Goal: Task Accomplishment & Management: Use online tool/utility

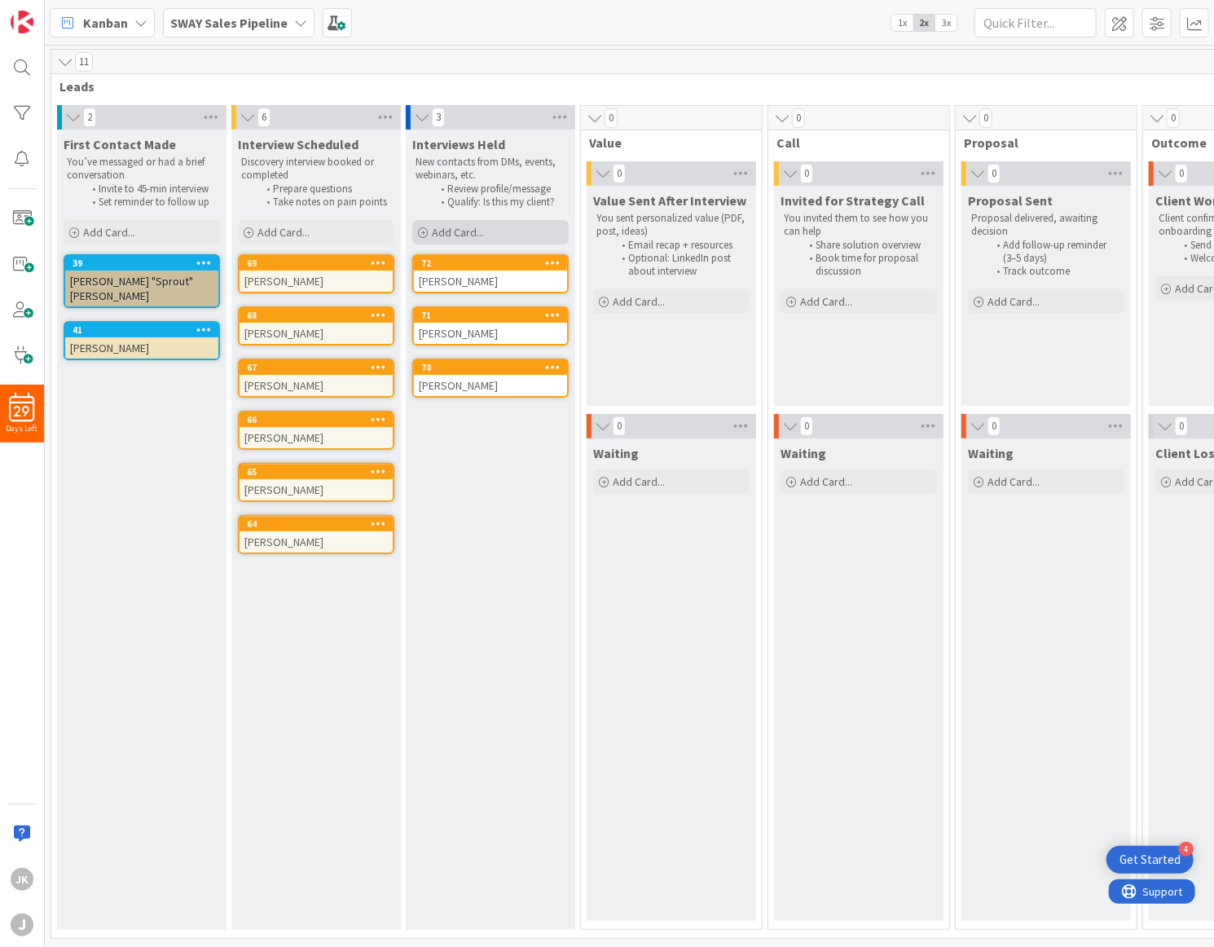
click at [464, 233] on span "Add Card..." at bounding box center [458, 232] width 52 height 15
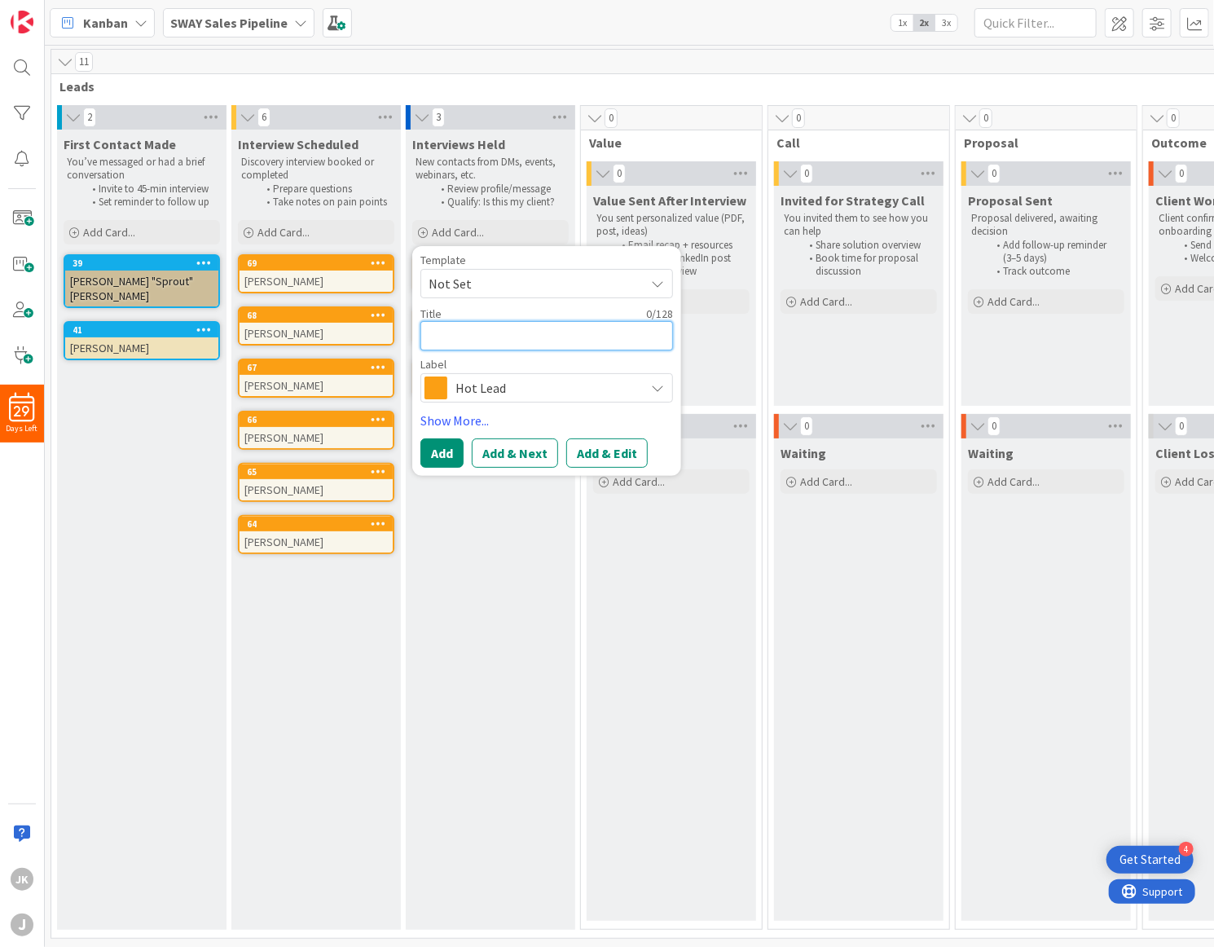
click at [498, 333] on textarea at bounding box center [547, 335] width 253 height 29
type textarea "x"
type textarea "J"
type textarea "x"
type textarea "Ju"
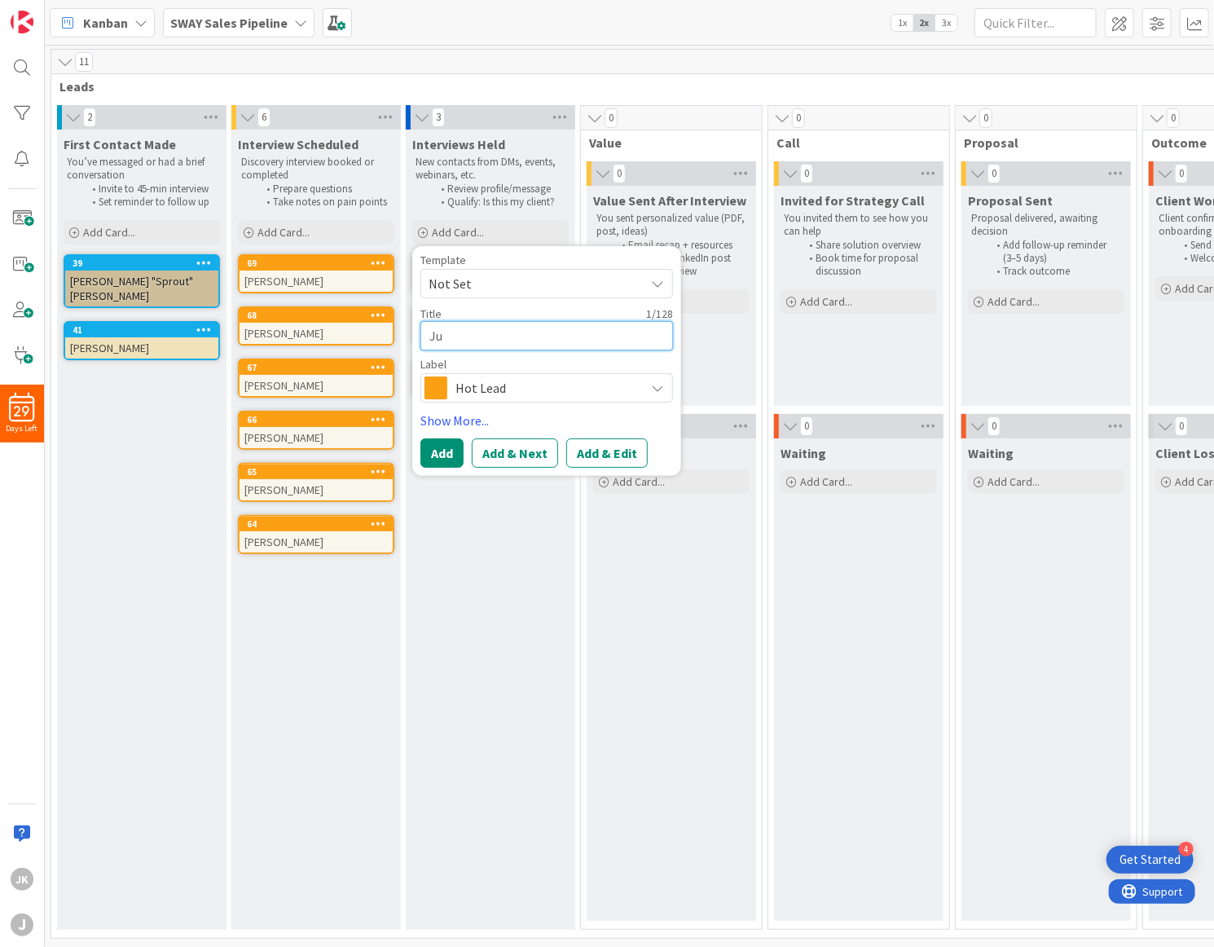
type textarea "x"
type textarea "[DEMOGRAPHIC_DATA]"
type textarea "x"
type textarea "Just"
type textarea "x"
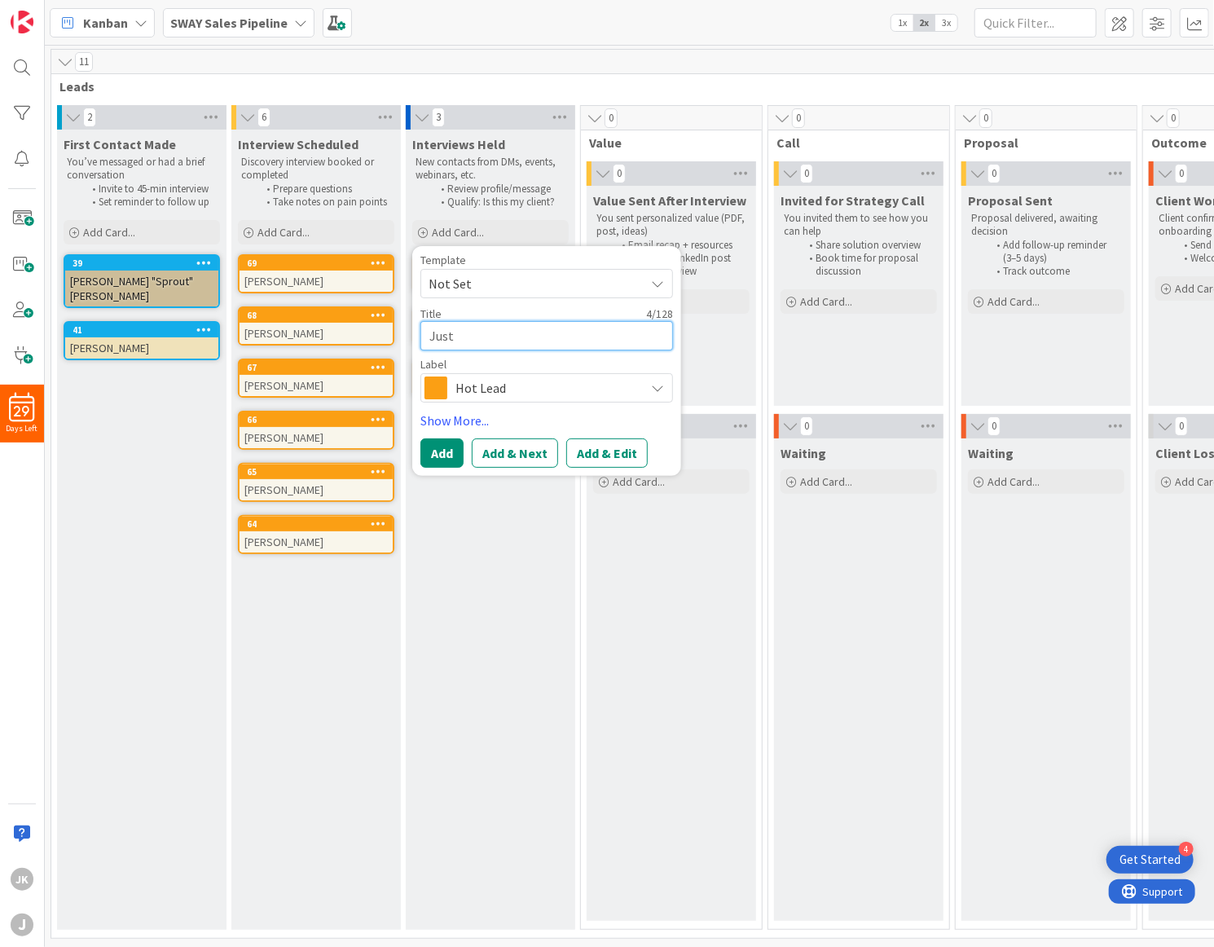
type textarea "Justi"
type textarea "x"
type textarea "[PERSON_NAME]"
type textarea "x"
type textarea "[PERSON_NAME]"
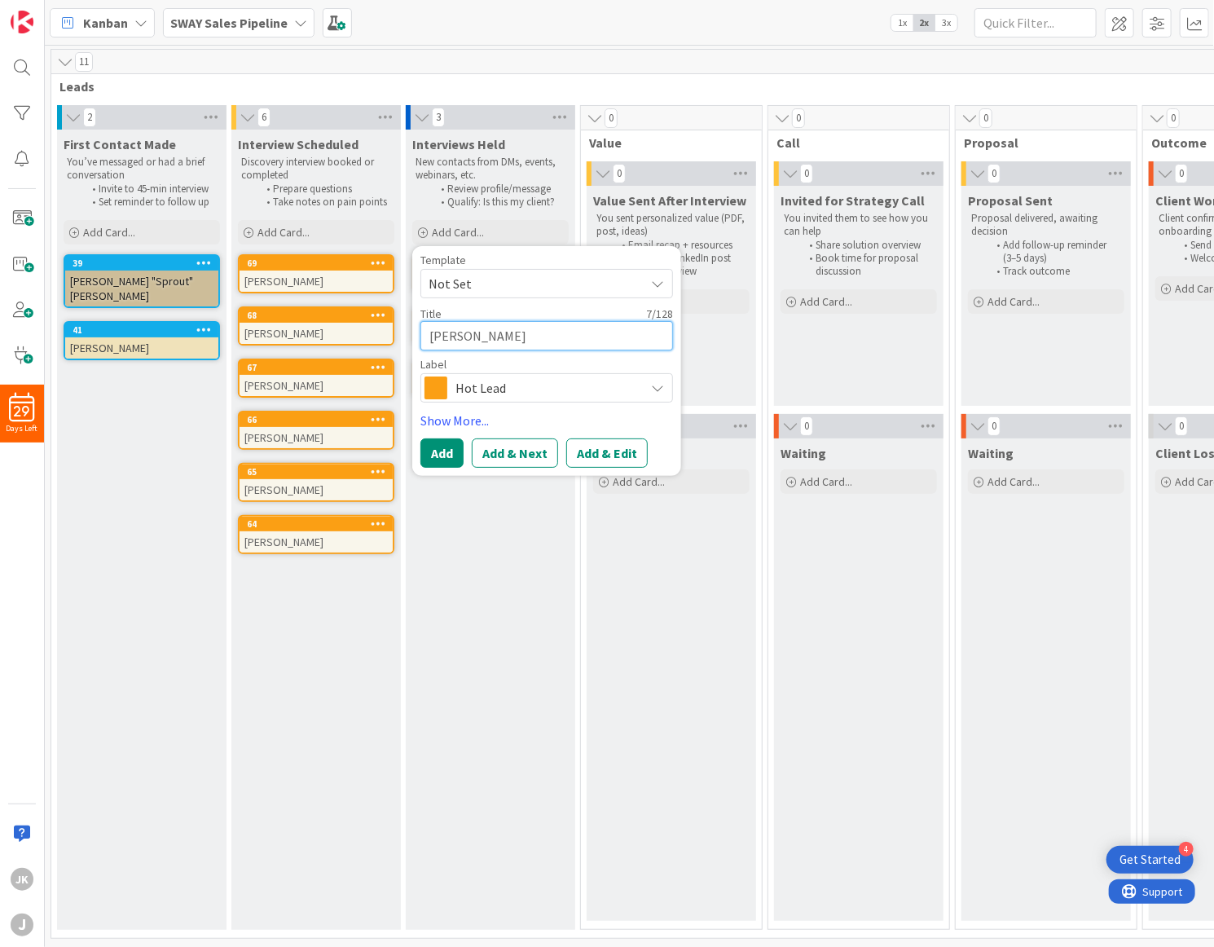
type textarea "x"
type textarea "[PERSON_NAME]"
type textarea "x"
type textarea "[PERSON_NAME]"
type textarea "x"
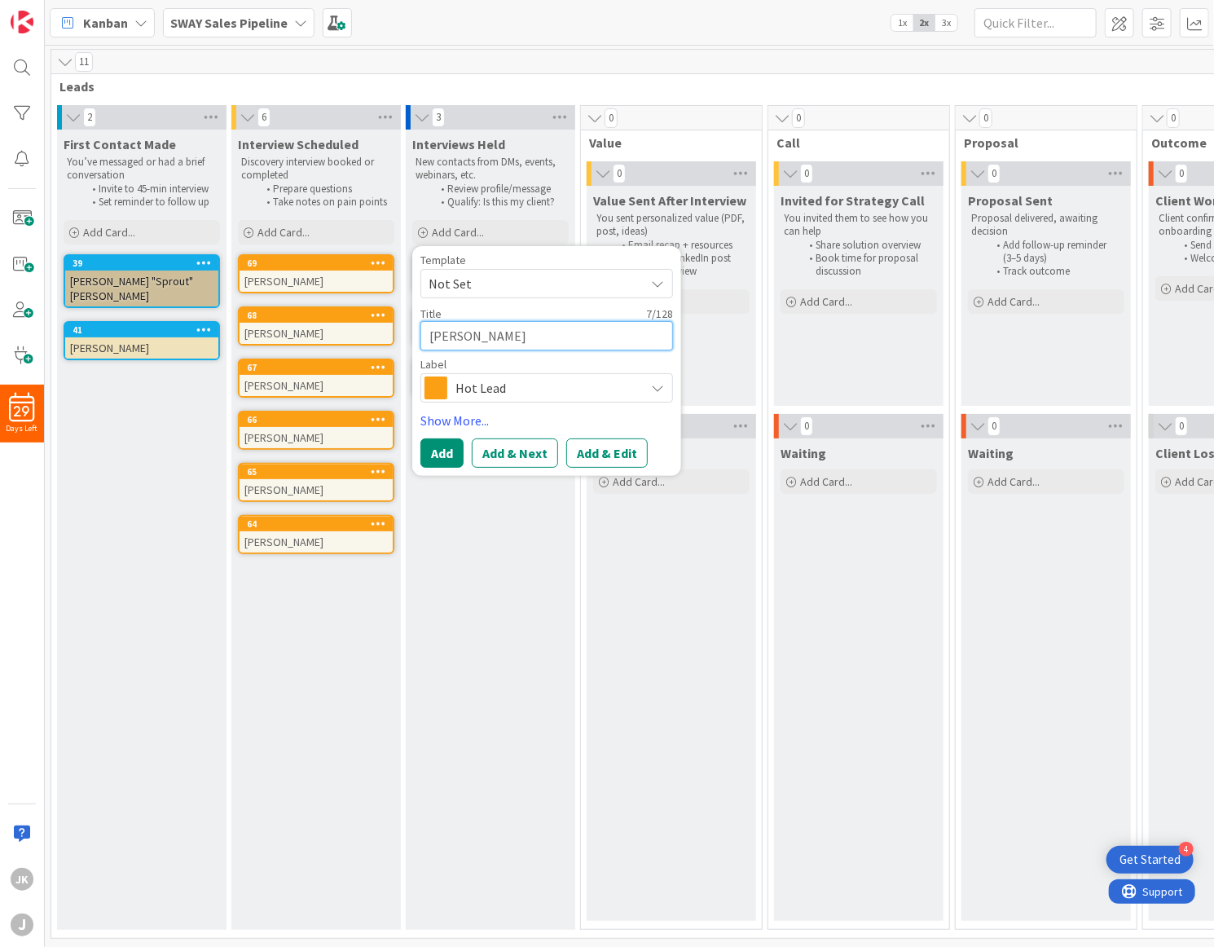
type textarea "[PERSON_NAME]"
type textarea "x"
type textarea "[PERSON_NAME] [PERSON_NAME]"
type textarea "x"
type textarea "[PERSON_NAME]"
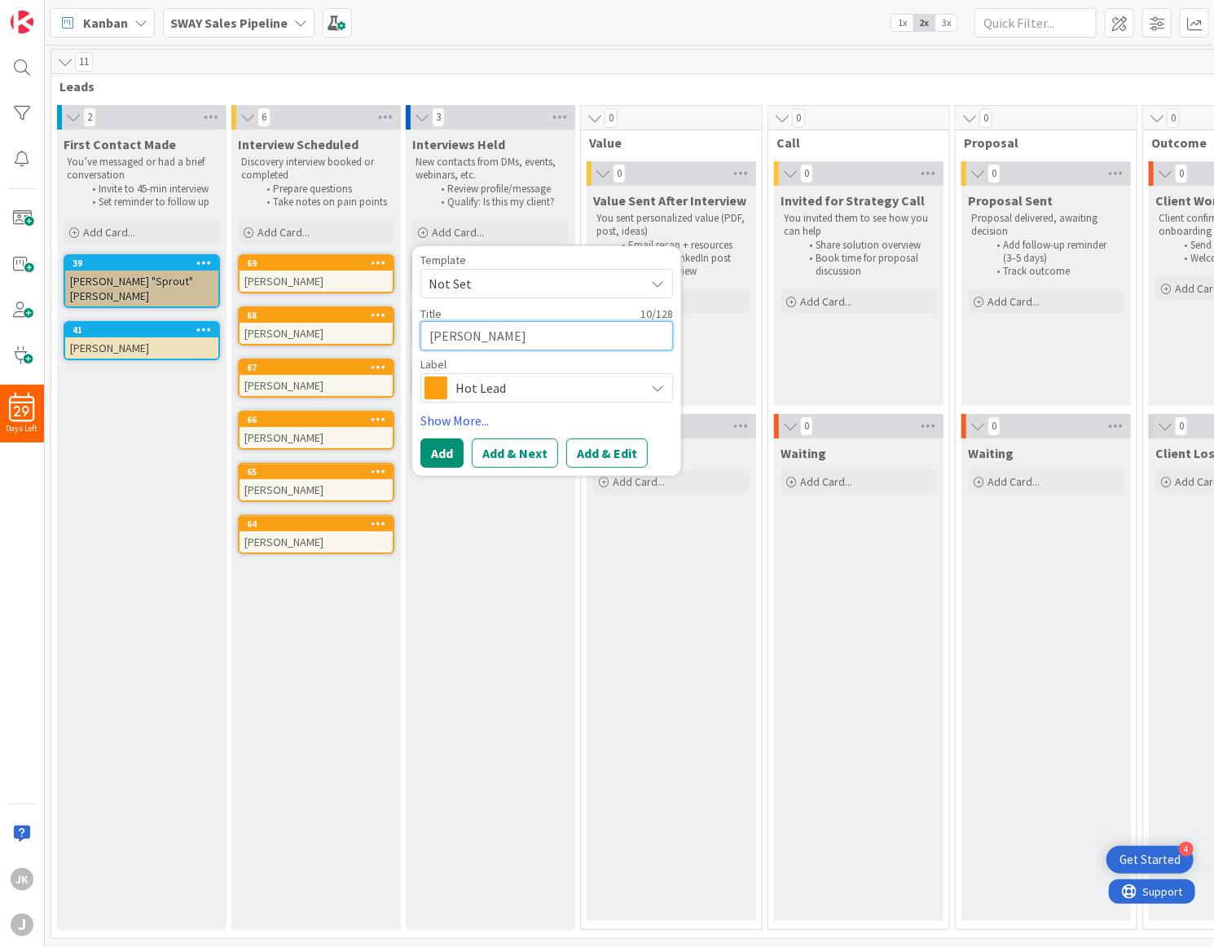
type textarea "x"
type textarea "[PERSON_NAME]"
type textarea "x"
type textarea "[PERSON_NAME]"
type textarea "x"
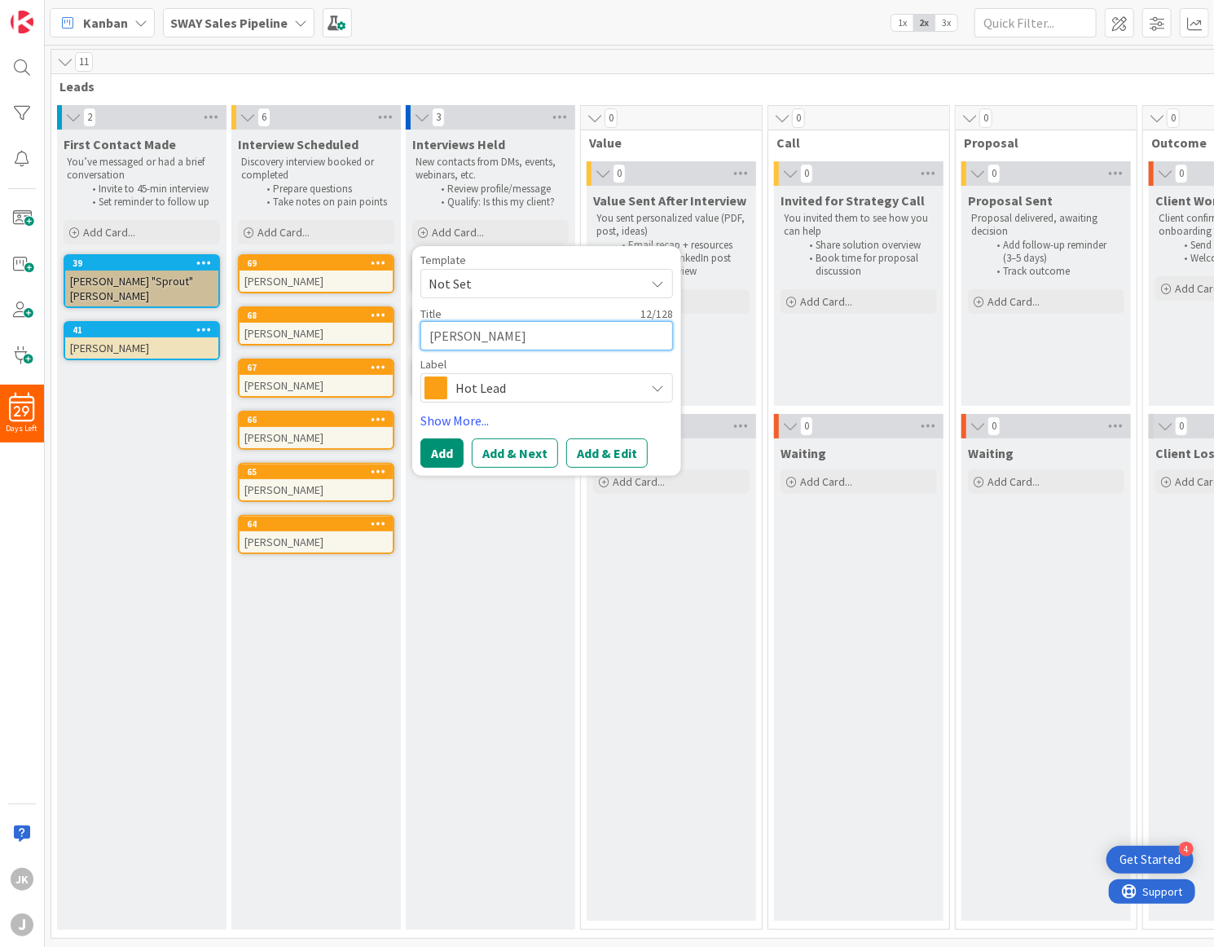
type textarea "[PERSON_NAME]"
type textarea "x"
type textarea "[PERSON_NAME]"
type textarea "x"
type textarea "[PERSON_NAME]"
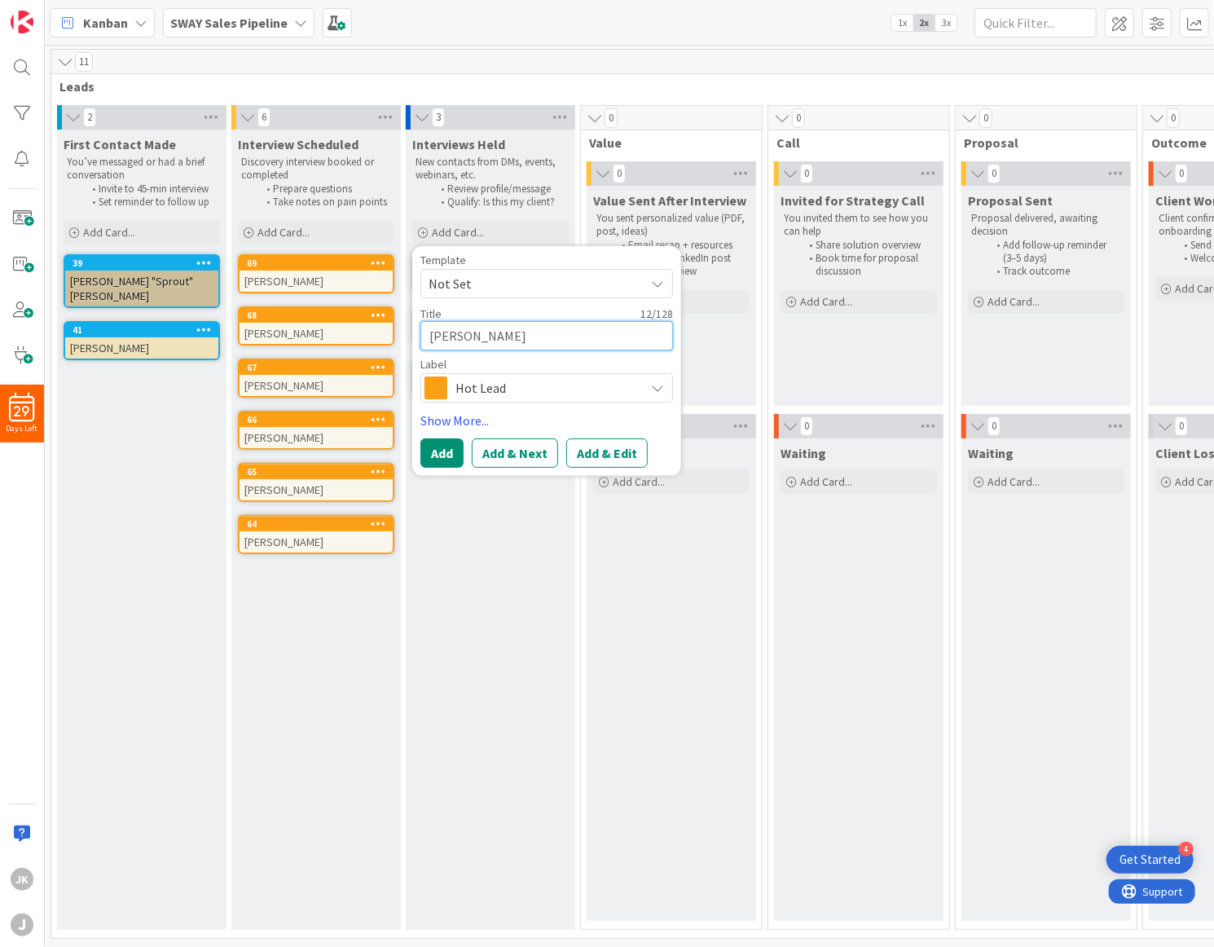
type textarea "x"
type textarea "[PERSON_NAME]"
click at [597, 461] on button "Add & Edit" at bounding box center [606, 452] width 81 height 29
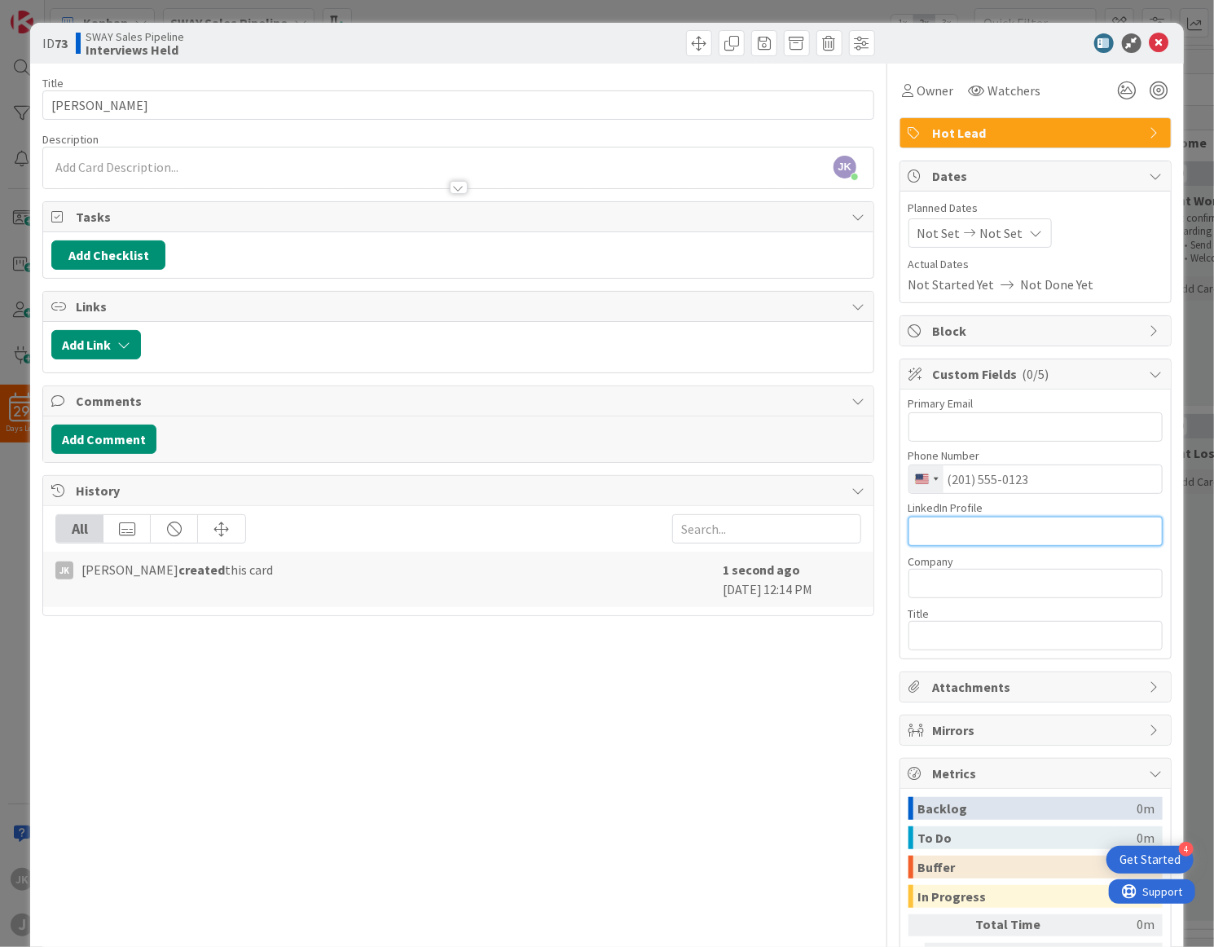
click at [1003, 541] on input "text" at bounding box center [1036, 531] width 254 height 29
paste input "[URL][DOMAIN_NAME][PERSON_NAME]"
type input "[URL][DOMAIN_NAME][PERSON_NAME]"
click at [101, 442] on button "Add Comment" at bounding box center [103, 439] width 105 height 29
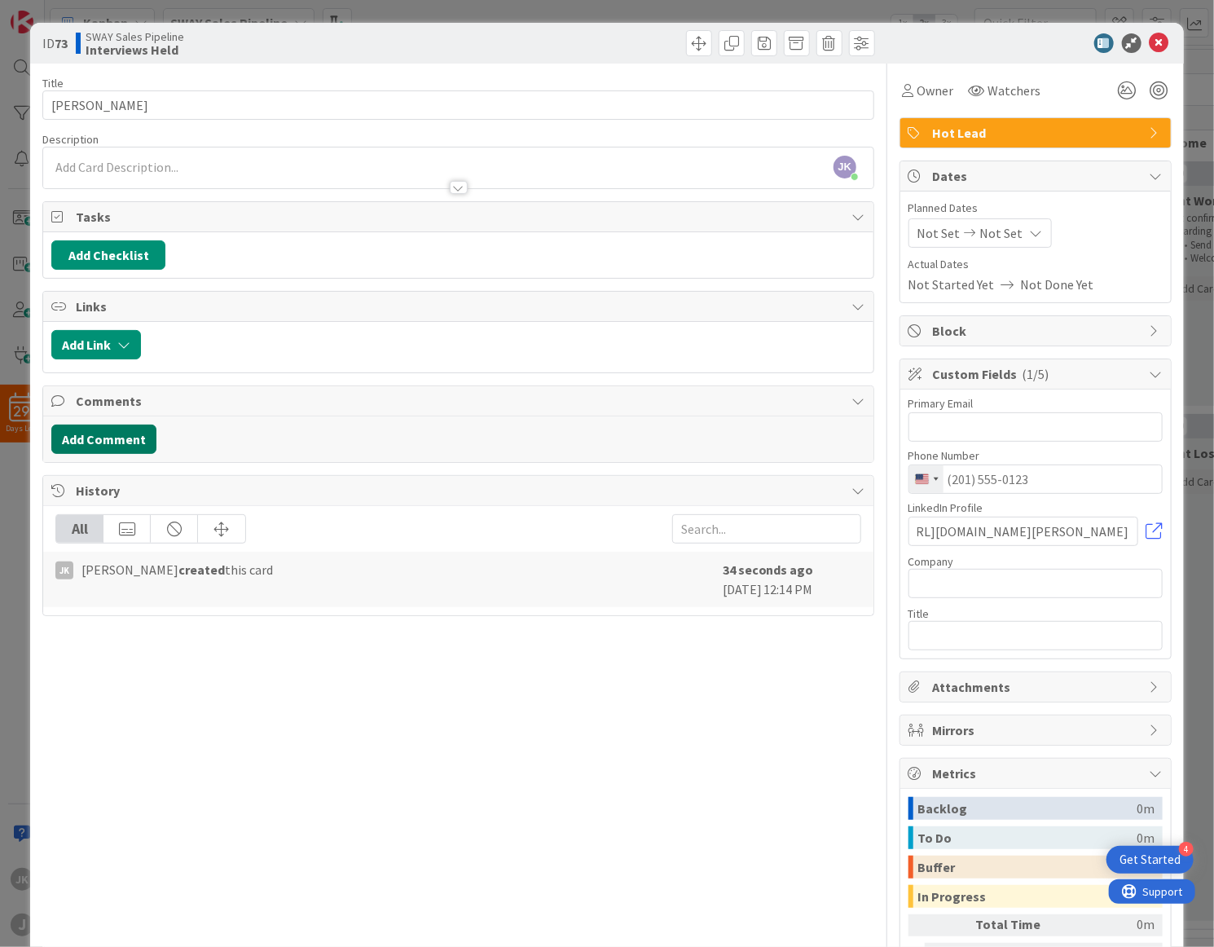
scroll to position [0, 0]
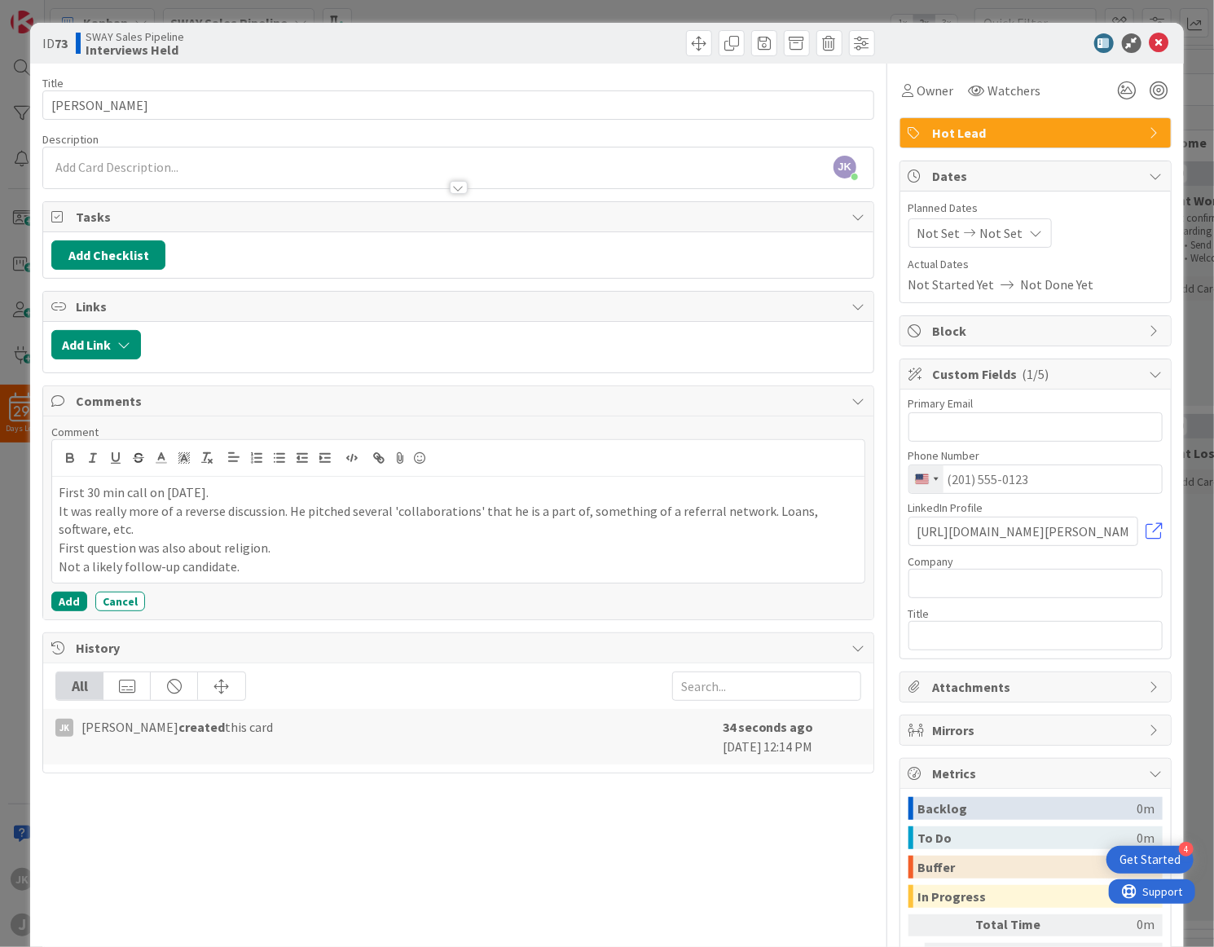
click at [1138, 127] on div "Hot Lead" at bounding box center [1036, 132] width 271 height 29
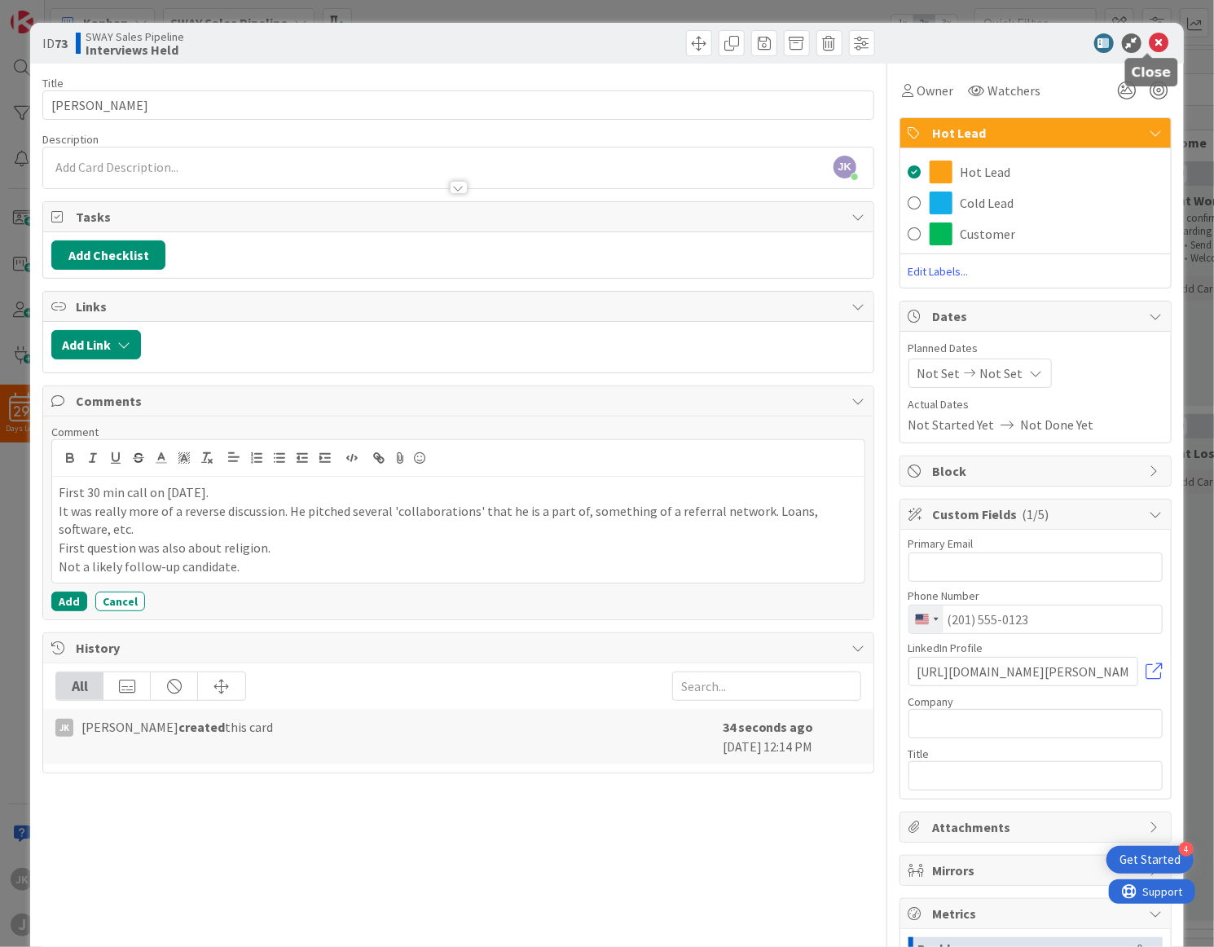
click at [1155, 42] on icon at bounding box center [1160, 43] width 20 height 20
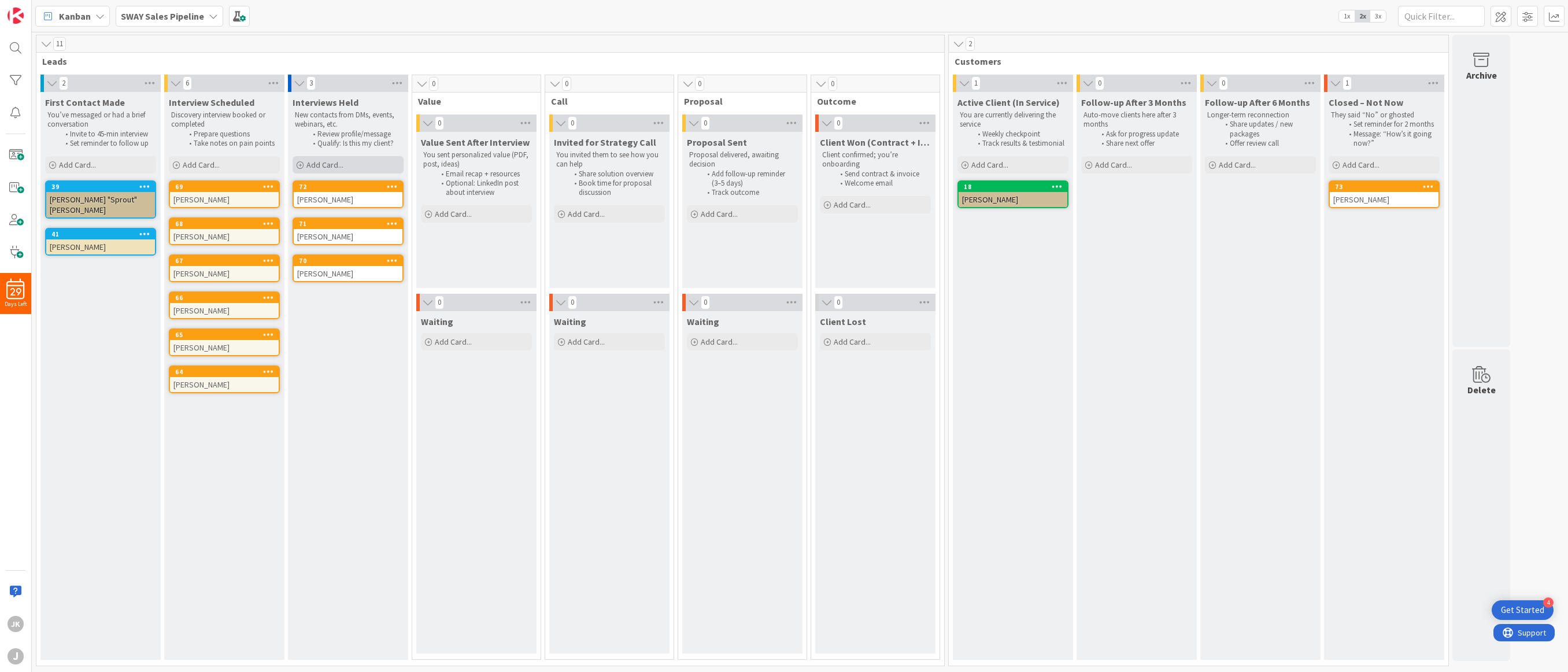
click at [321, 165] on span "Add Card..." at bounding box center [325, 165] width 37 height 11
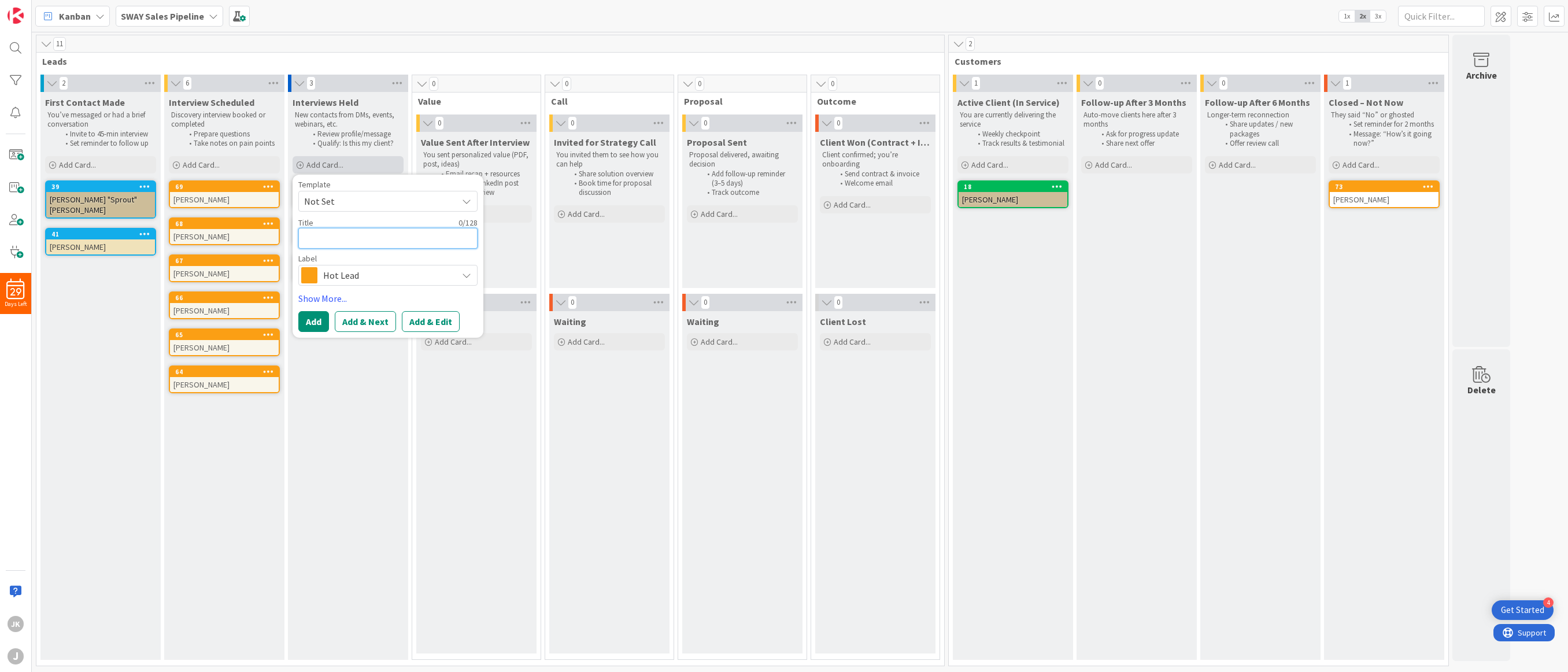
type textarea "x"
type textarea "D"
type textarea "x"
type textarea "Da"
type textarea "x"
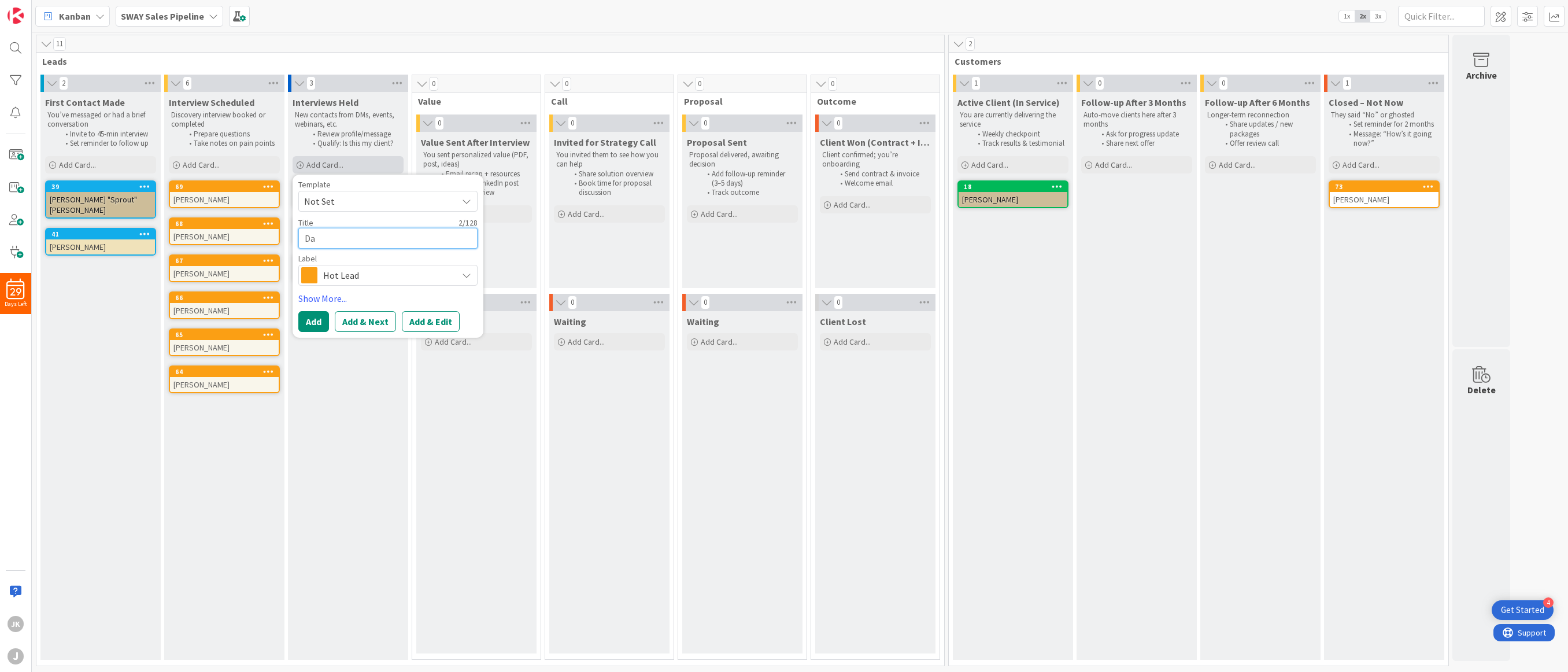
type textarea "Dav"
type textarea "x"
type textarea "Davi"
type textarea "x"
type textarea "[PERSON_NAME]"
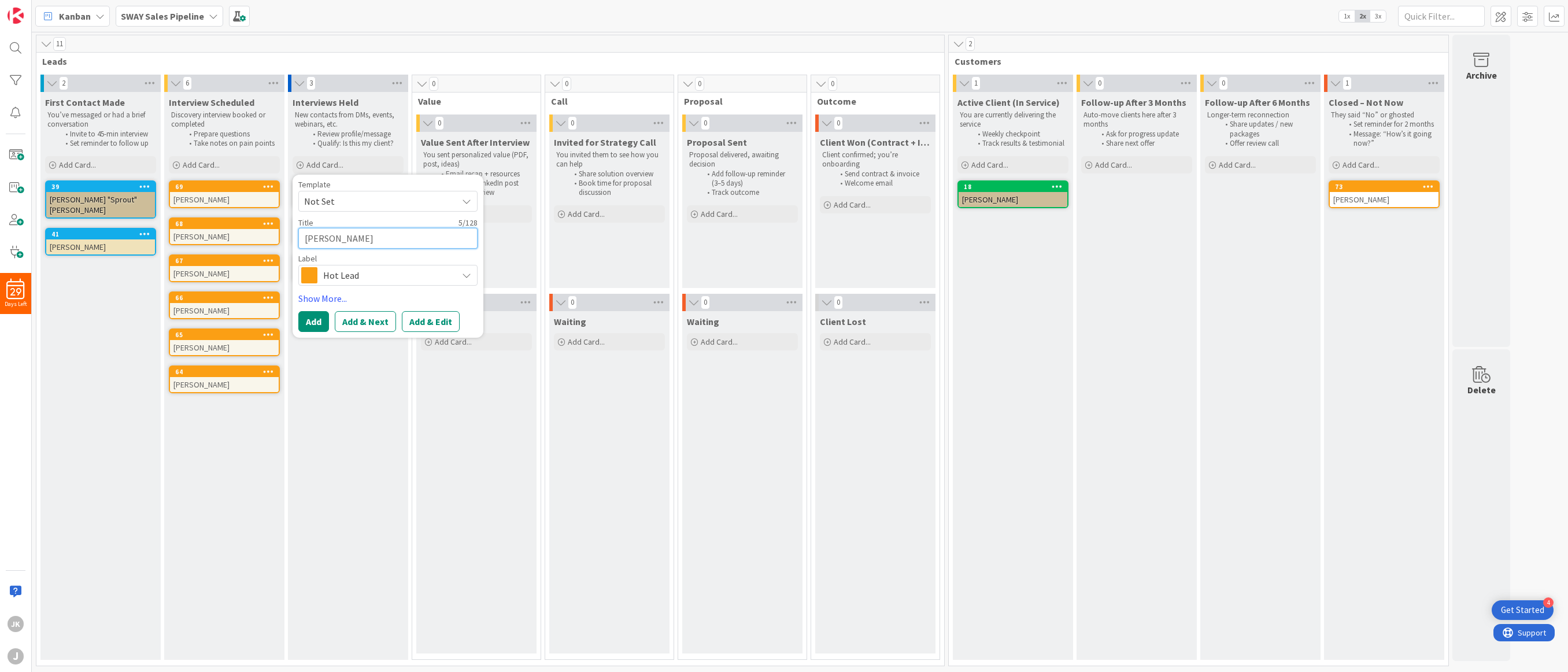
click at [397, 238] on textarea "[PERSON_NAME]" at bounding box center [388, 238] width 180 height 21
type textarea "x"
type textarea "[PERSON_NAME]"
type textarea "x"
type textarea "[PERSON_NAME]"
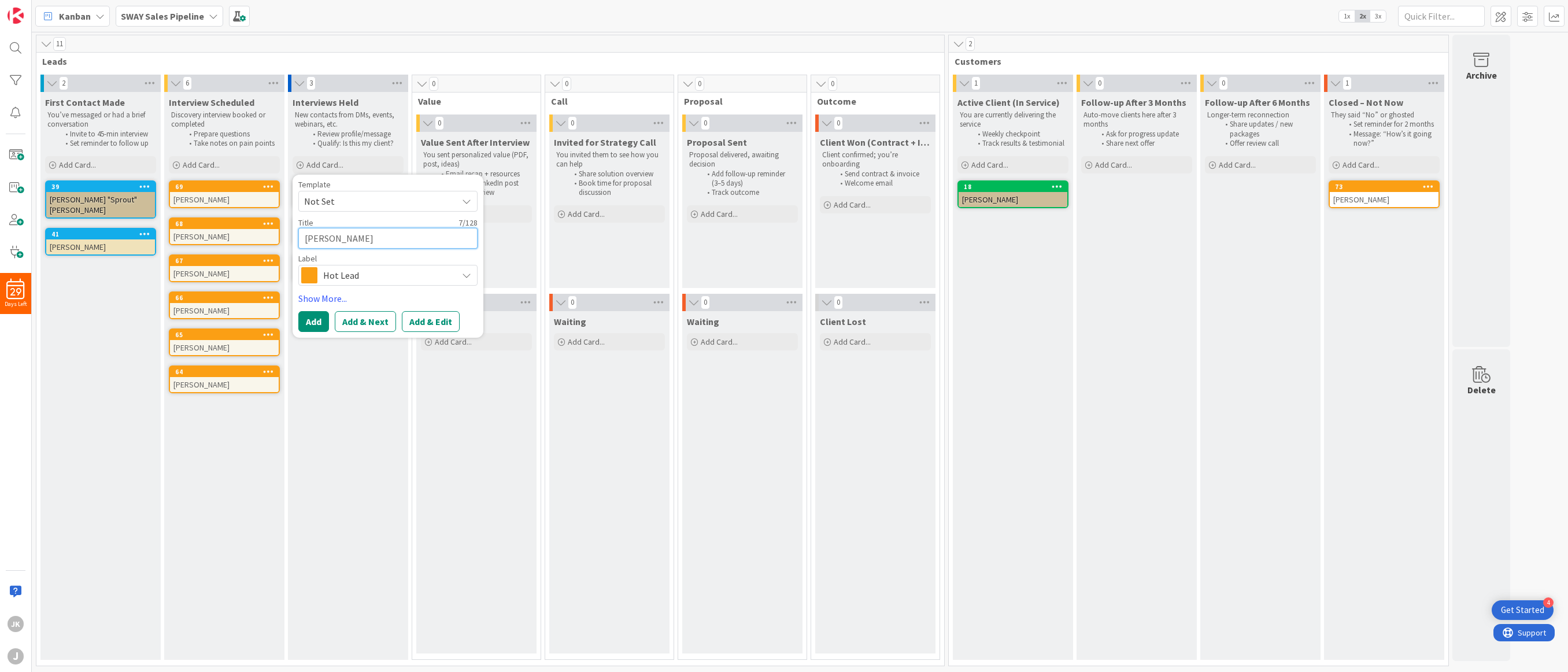
type textarea "x"
type textarea "[PERSON_NAME]"
type textarea "x"
type textarea "[PERSON_NAME]"
type textarea "x"
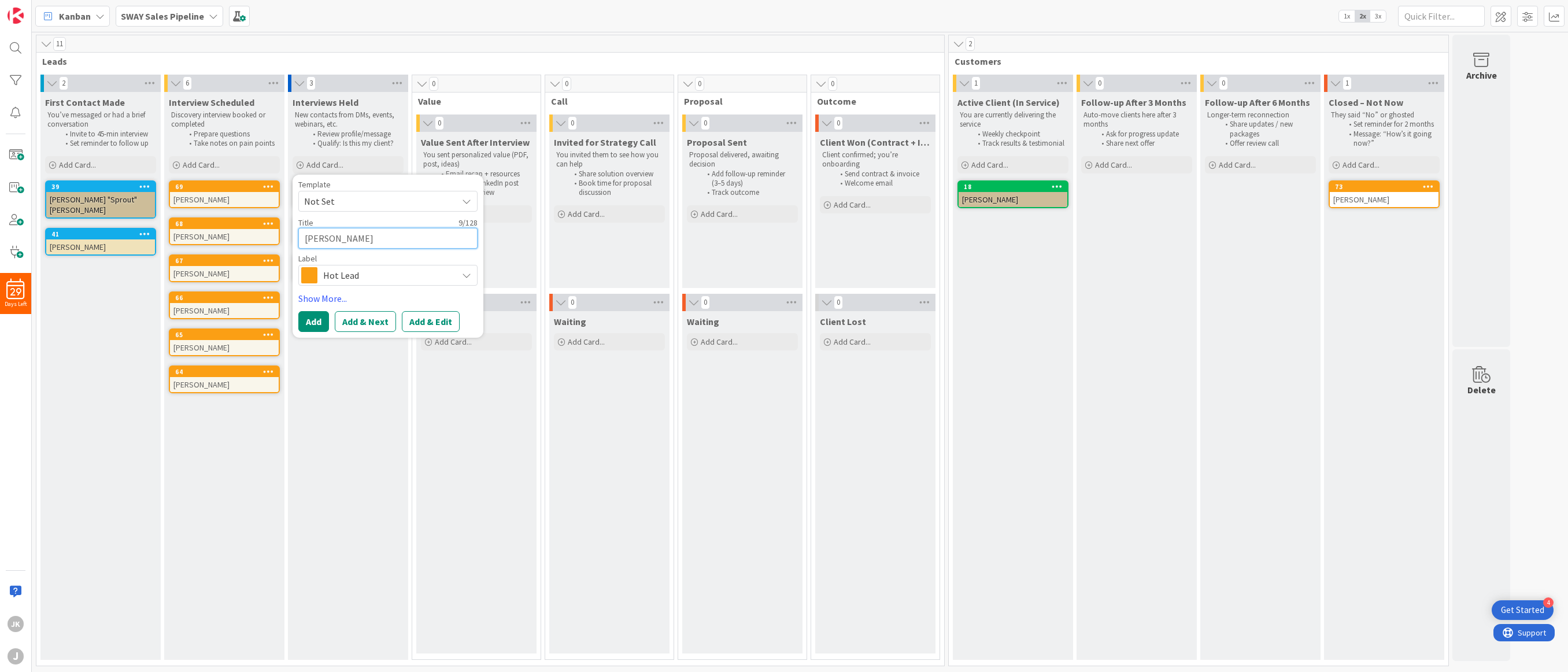
type textarea "[PERSON_NAME]"
type textarea "x"
type textarea "[PERSON_NAME]"
type textarea "x"
type textarea "[PERSON_NAME]"
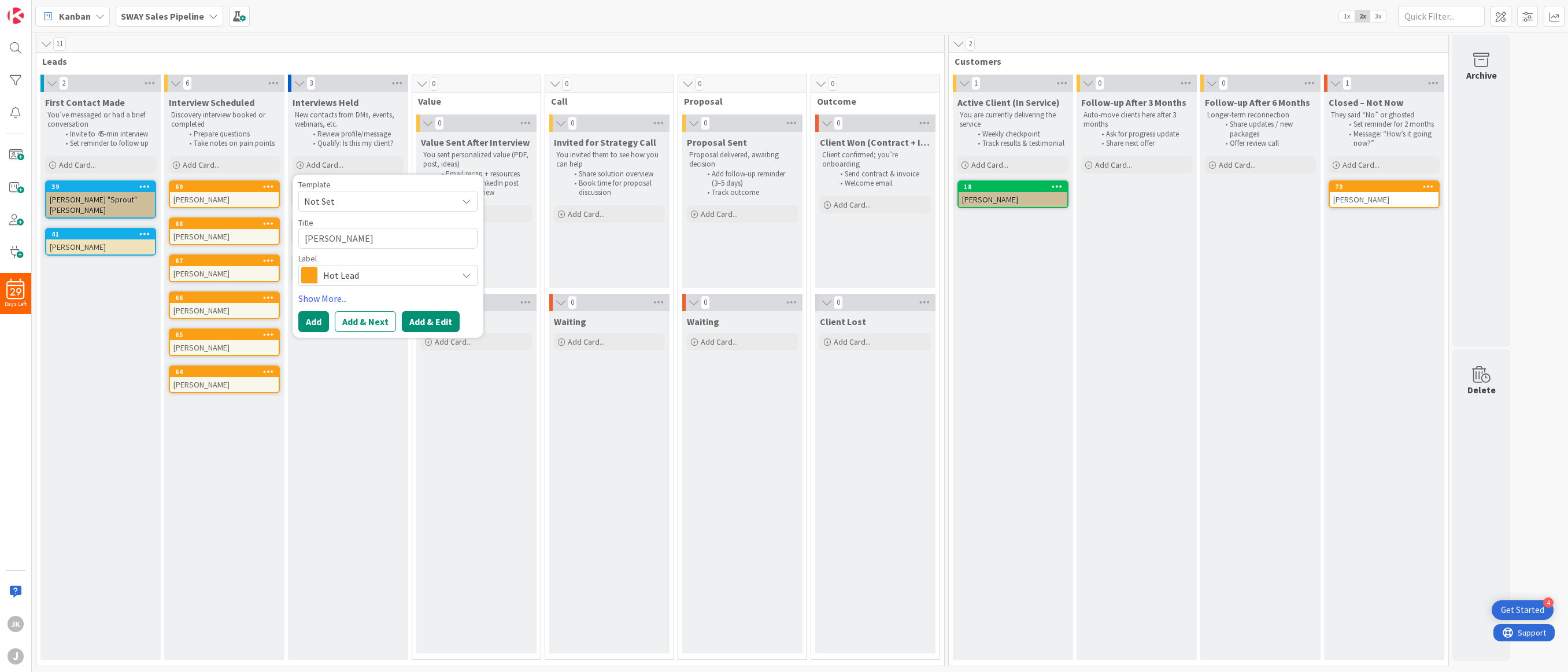
click at [426, 326] on button "Add & Edit" at bounding box center [430, 321] width 57 height 21
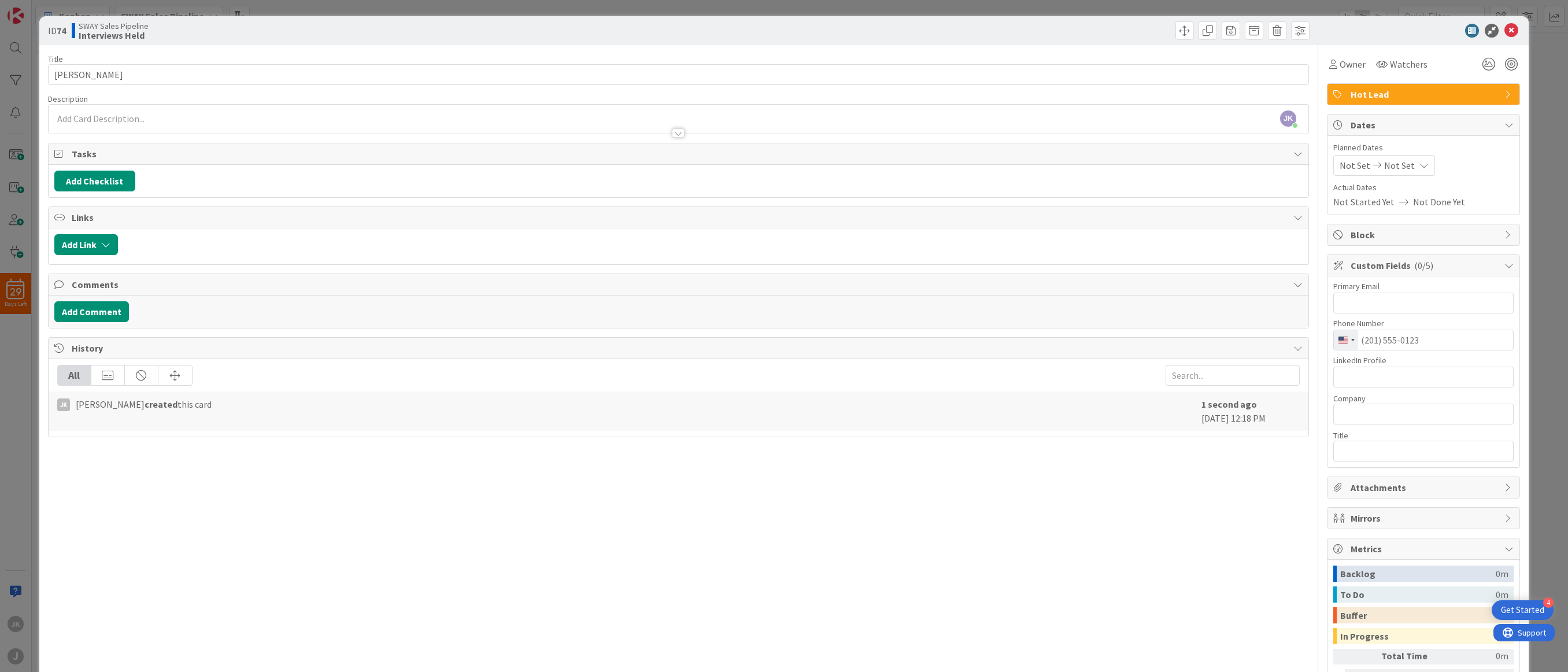
click at [677, 593] on div "Title 12 / 128 [PERSON_NAME] Description [PERSON_NAME] [PERSON_NAME] just joine…" at bounding box center [678, 401] width 1261 height 712
click at [861, 376] on input "text" at bounding box center [1423, 377] width 180 height 21
paste input "[URL][DOMAIN_NAME][PERSON_NAME]"
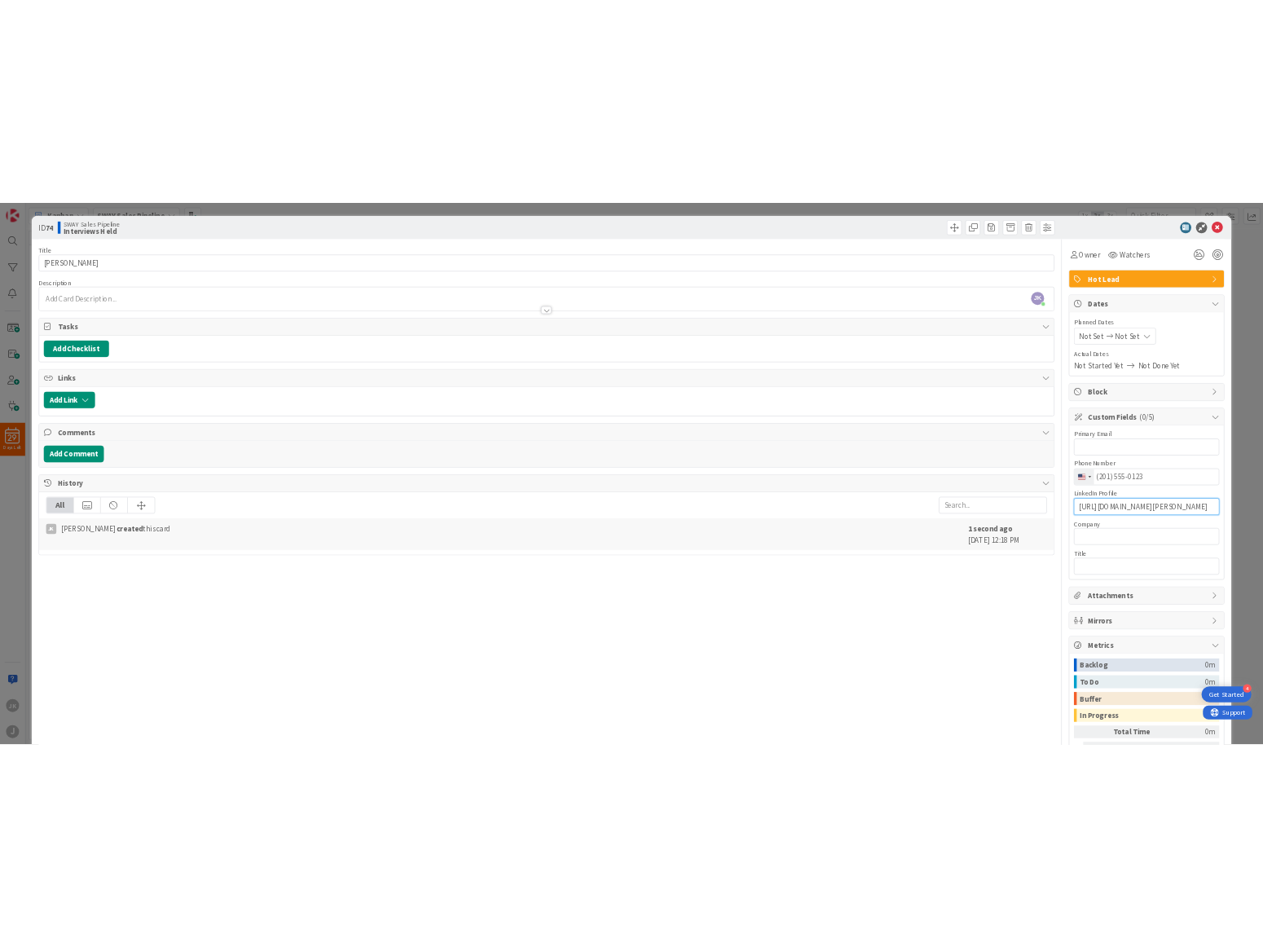
scroll to position [0, 55]
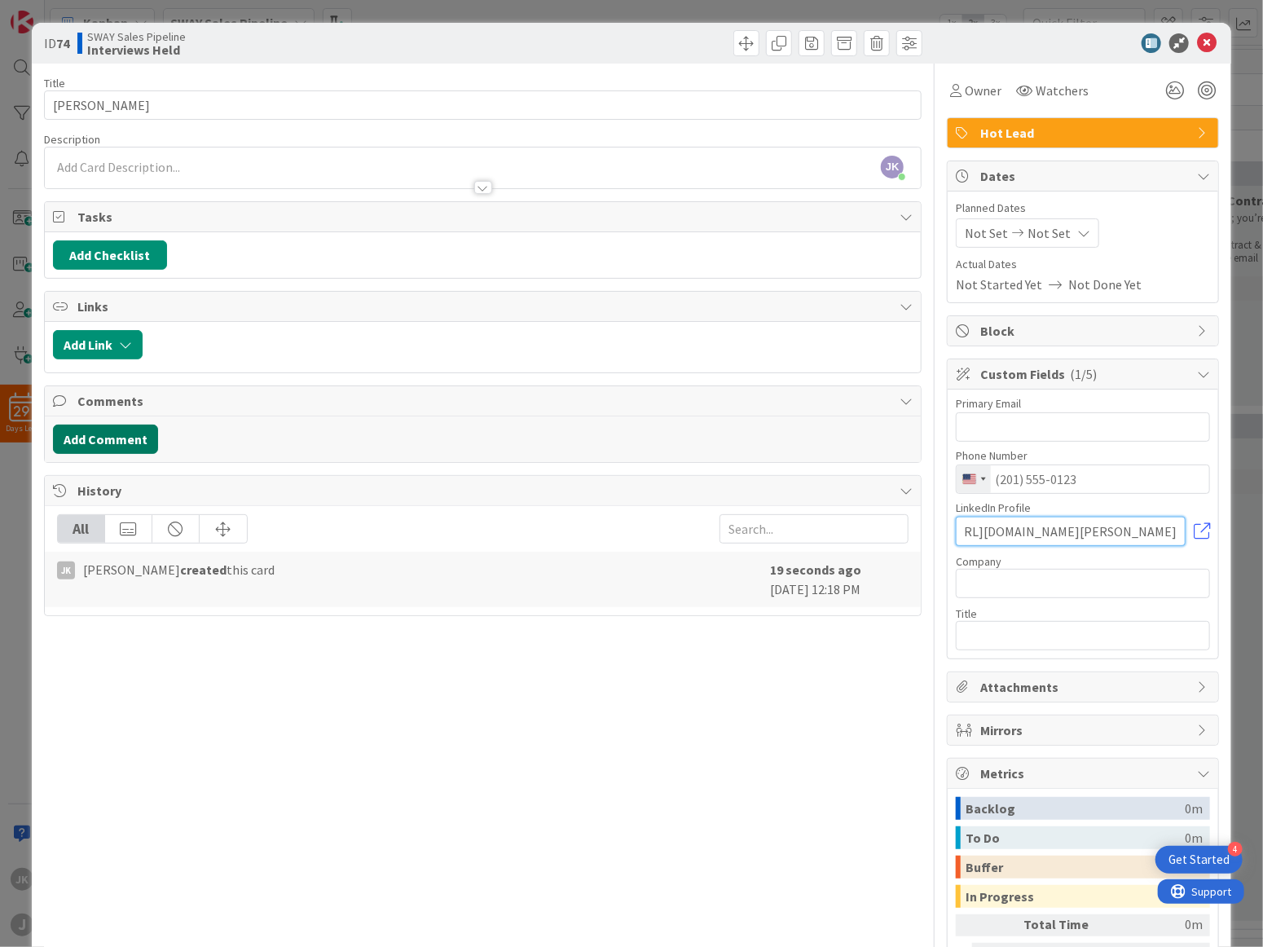
type input "[URL][DOMAIN_NAME][PERSON_NAME]"
click at [101, 438] on button "Add Comment" at bounding box center [105, 439] width 105 height 29
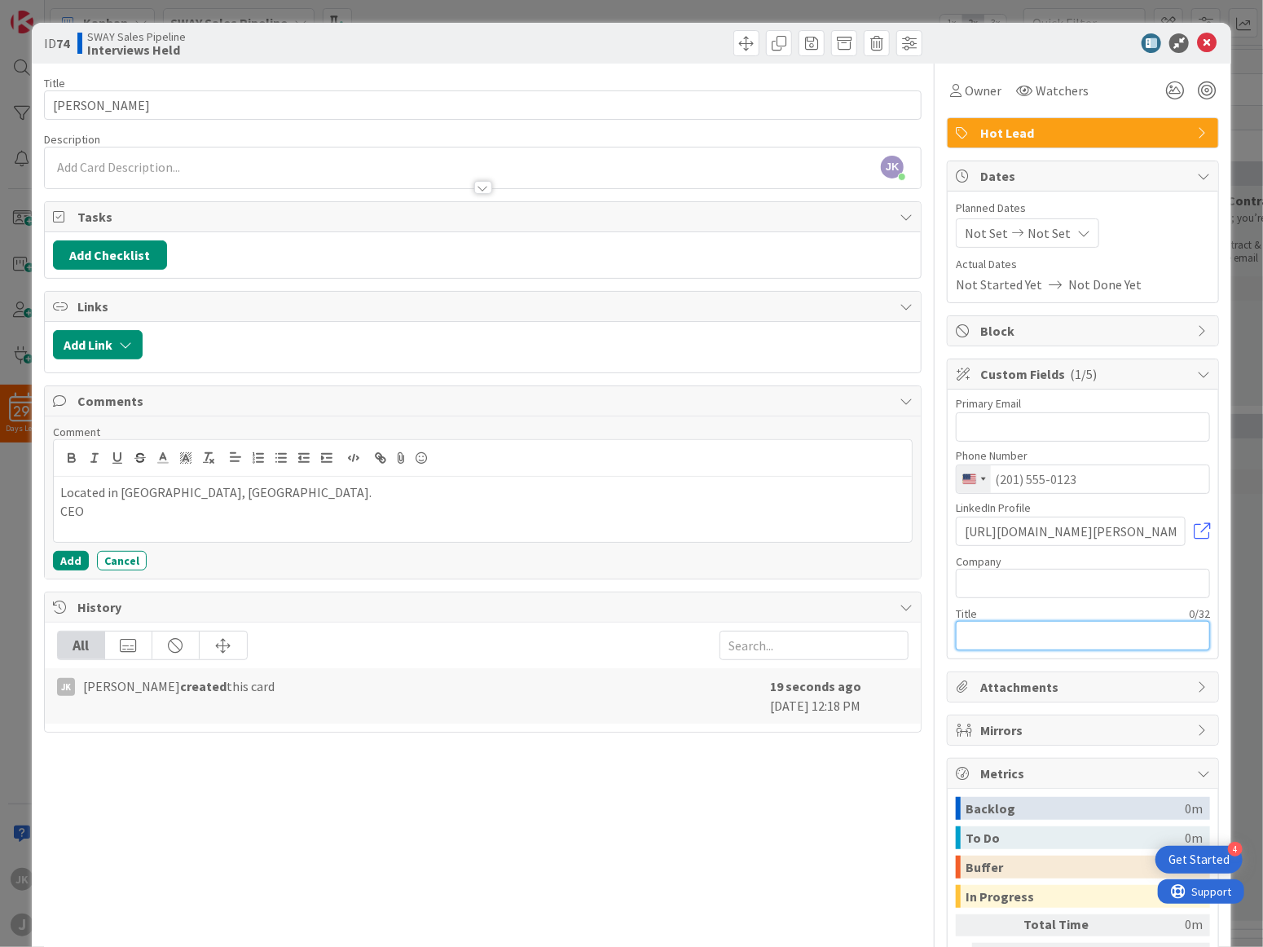
click at [1033, 621] on input "text" at bounding box center [1083, 635] width 254 height 29
click at [1037, 597] on div "Primary Email Phone Number 244 results found No results found [GEOGRAPHIC_DATA]…" at bounding box center [1083, 524] width 254 height 253
click at [1042, 576] on input "text" at bounding box center [1083, 583] width 254 height 29
type input "Element 1"
click at [1006, 624] on input "text" at bounding box center [1083, 635] width 254 height 29
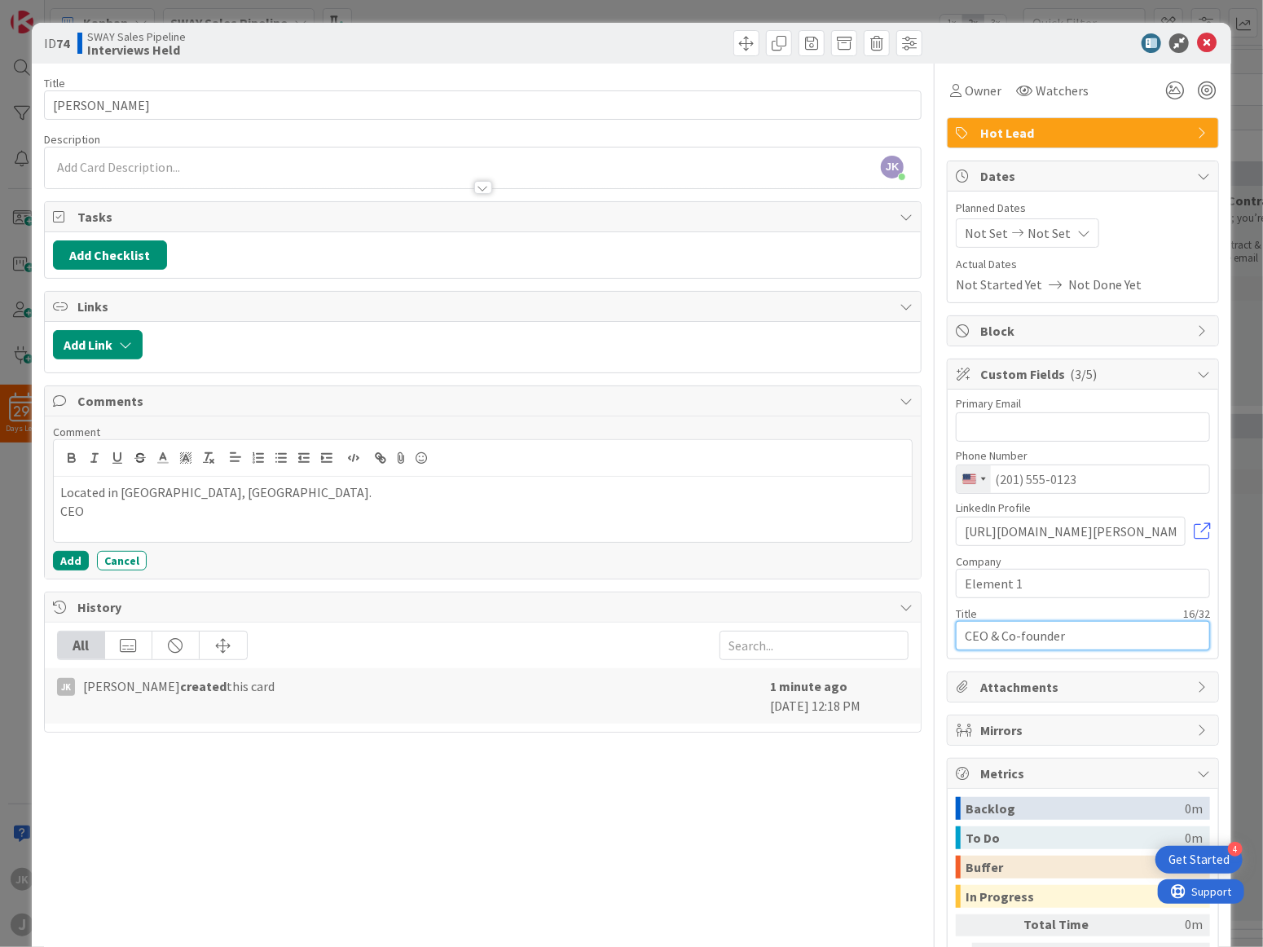
type input "CEO & Co-founder"
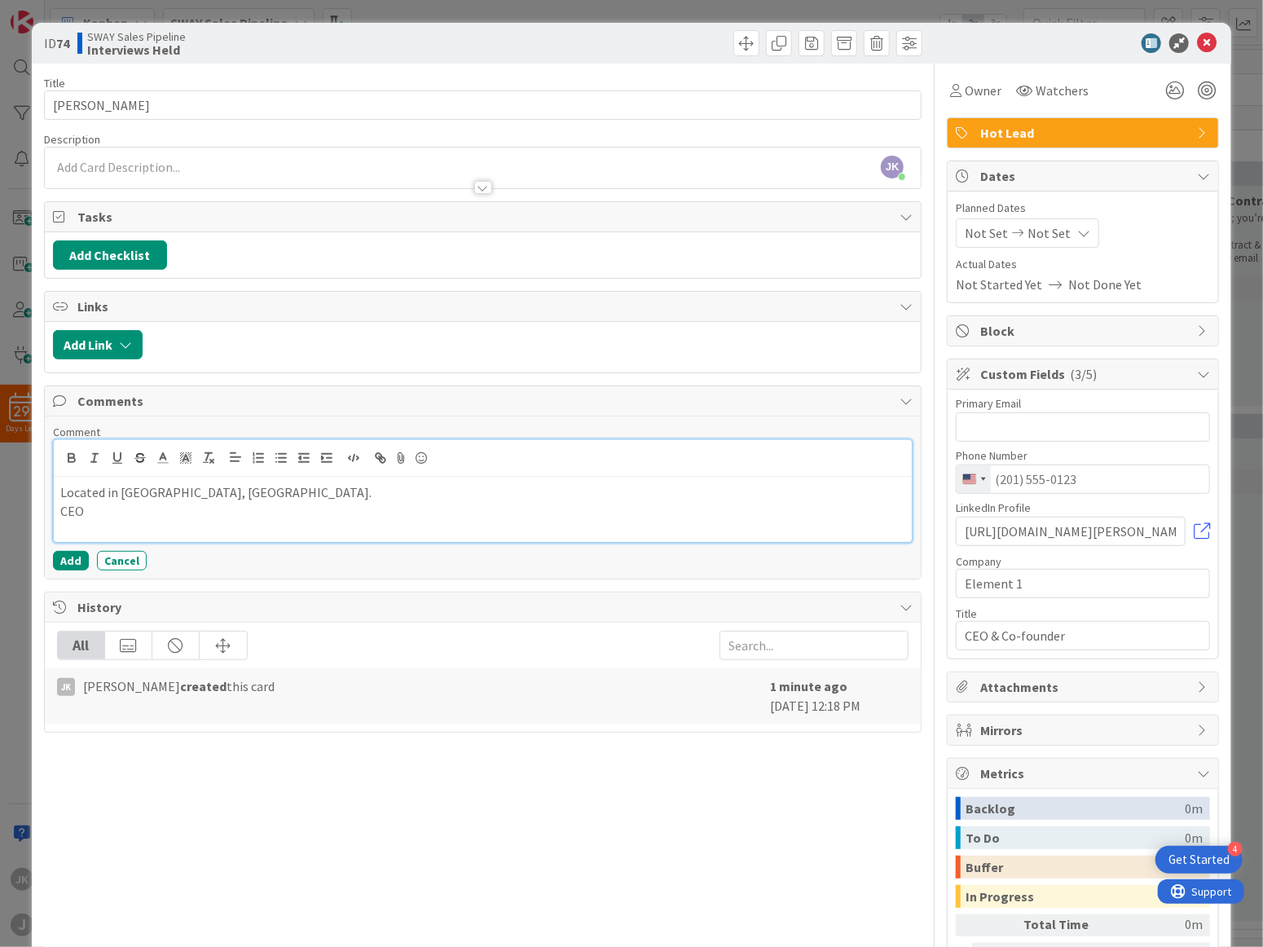
click at [293, 519] on div "Located in [GEOGRAPHIC_DATA], [GEOGRAPHIC_DATA]. CEO" at bounding box center [483, 509] width 859 height 65
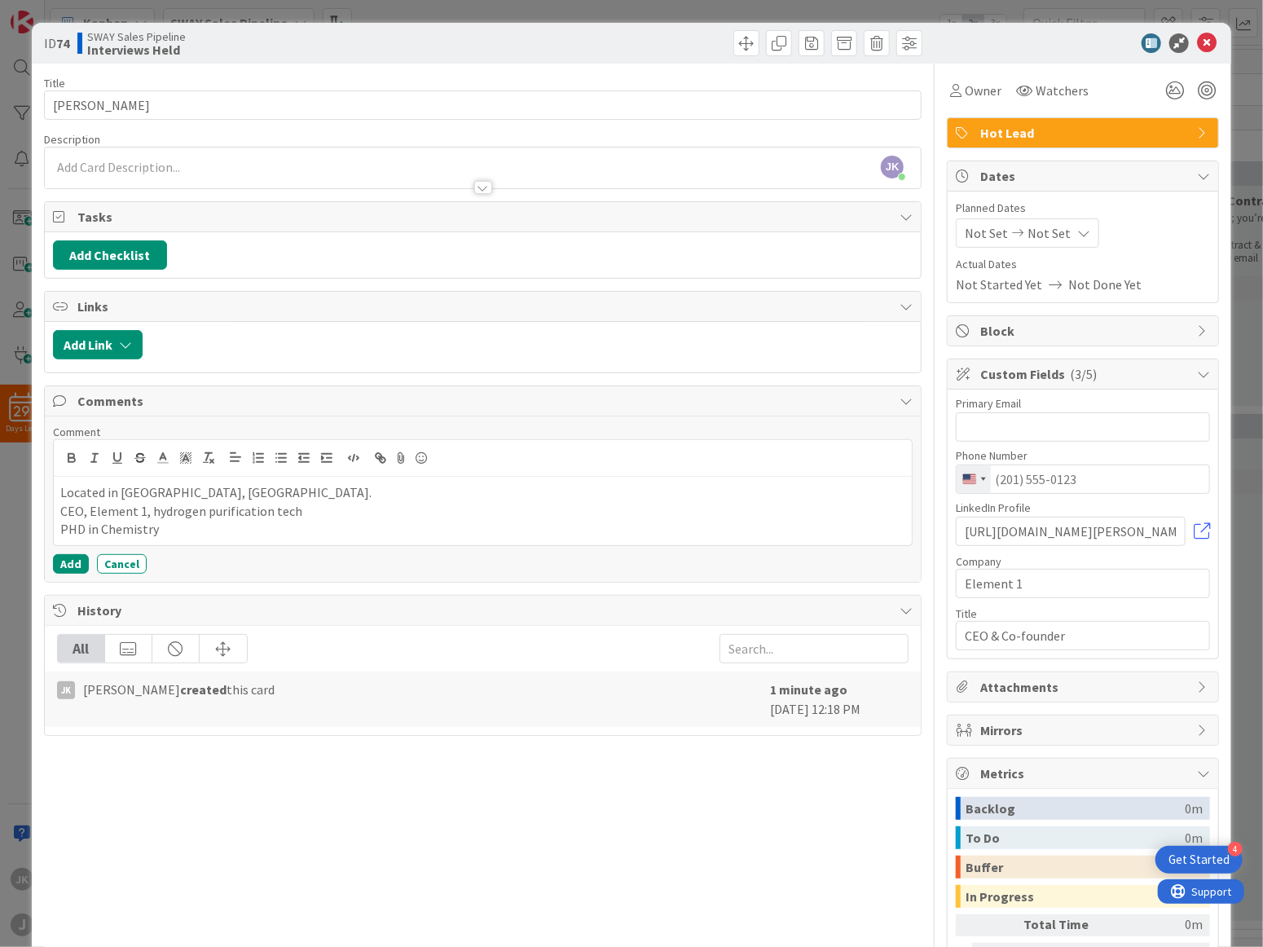
click at [988, 51] on div at bounding box center [1075, 43] width 289 height 20
click at [1198, 50] on icon at bounding box center [1207, 43] width 20 height 20
